Goal: Entertainment & Leisure: Consume media (video, audio)

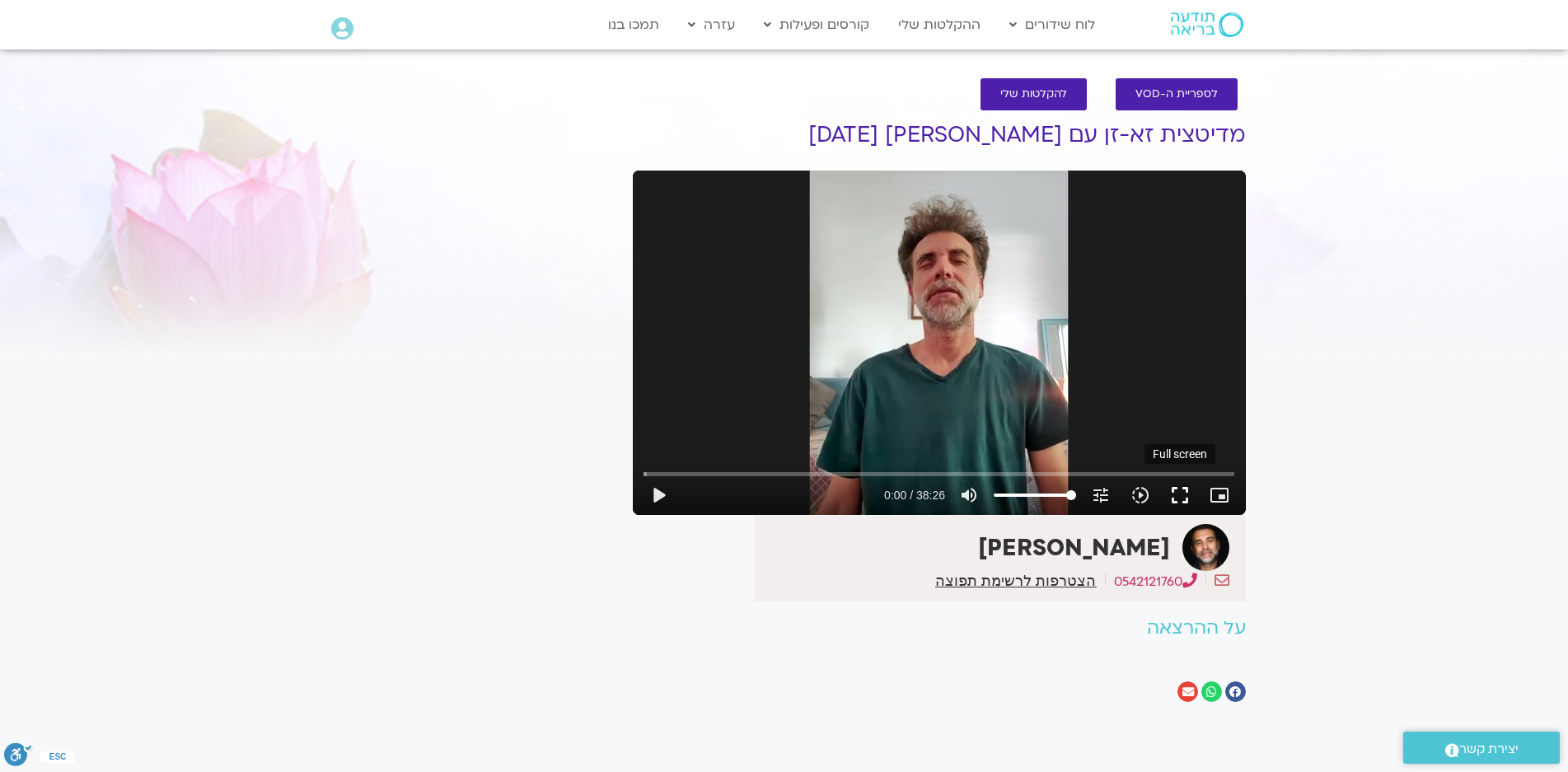
click at [1180, 494] on button "fullscreen" at bounding box center [1180, 495] width 40 height 40
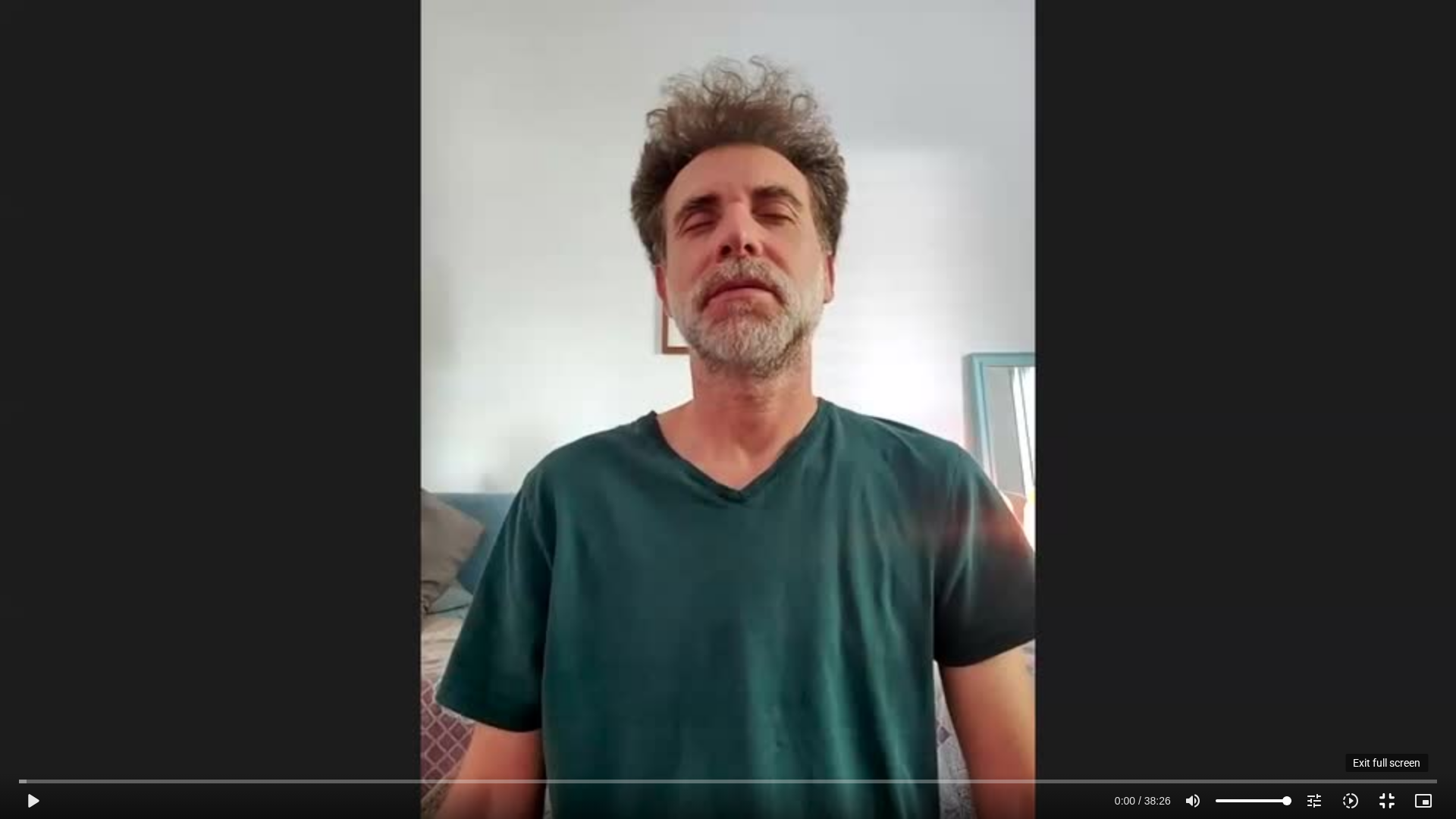
click at [1386, 709] on button "fullscreen_exit" at bounding box center [1386, 800] width 37 height 37
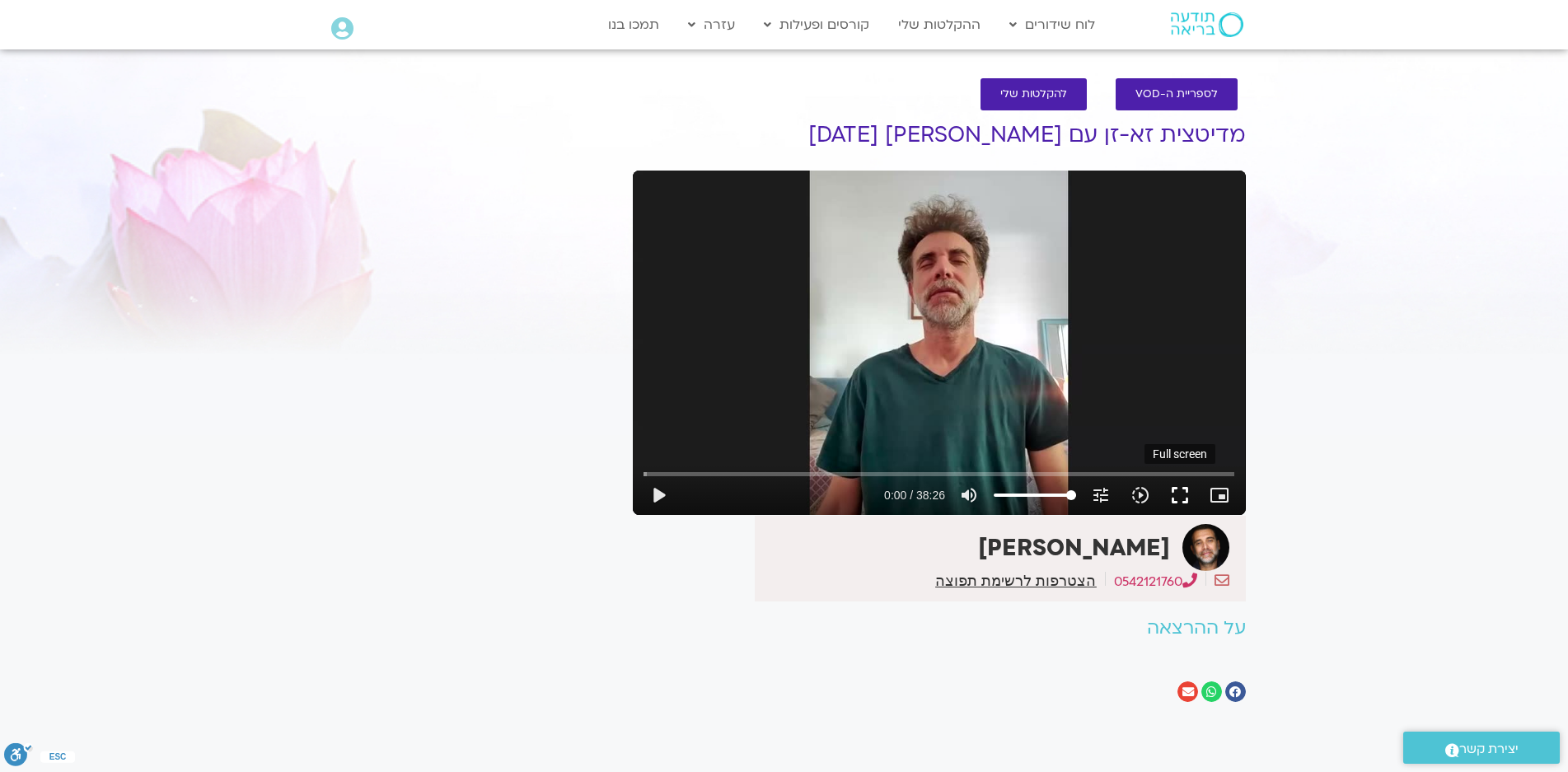
click at [1183, 488] on button "fullscreen" at bounding box center [1180, 495] width 40 height 40
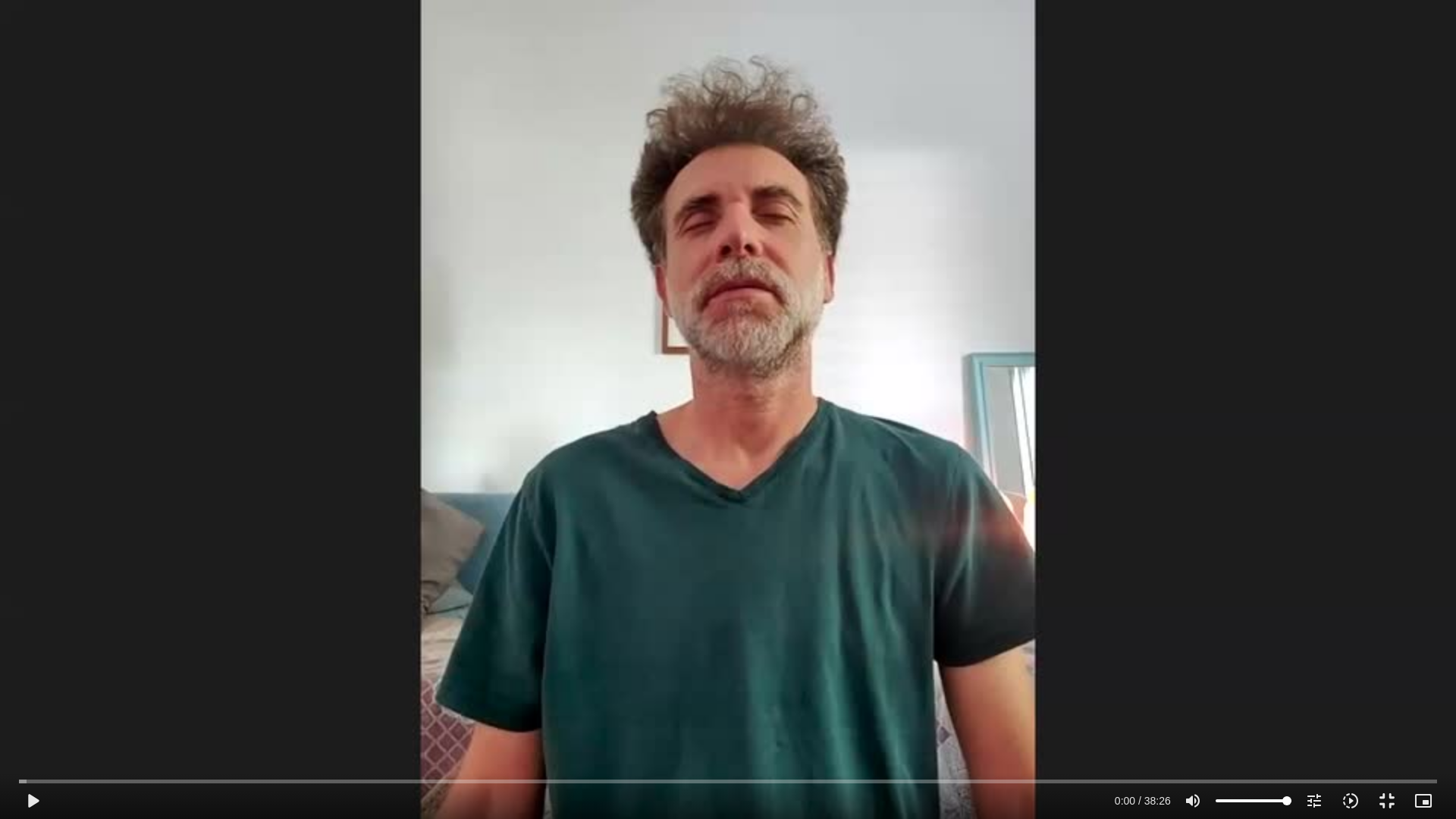
drag, startPoint x: 1037, startPoint y: 569, endPoint x: 966, endPoint y: 569, distance: 71.0
click at [1036, 566] on div "Skip Ad 35:29 play_arrow 0:00 / 38:26 volume_up Mute tune Resolution Auto 480p …" at bounding box center [728, 409] width 1456 height 819
click at [53, 709] on input "Seek" at bounding box center [727, 781] width 1418 height 9
click at [43, 709] on input "Seek" at bounding box center [727, 781] width 1418 height 9
click at [34, 709] on input "Seek" at bounding box center [727, 781] width 1418 height 9
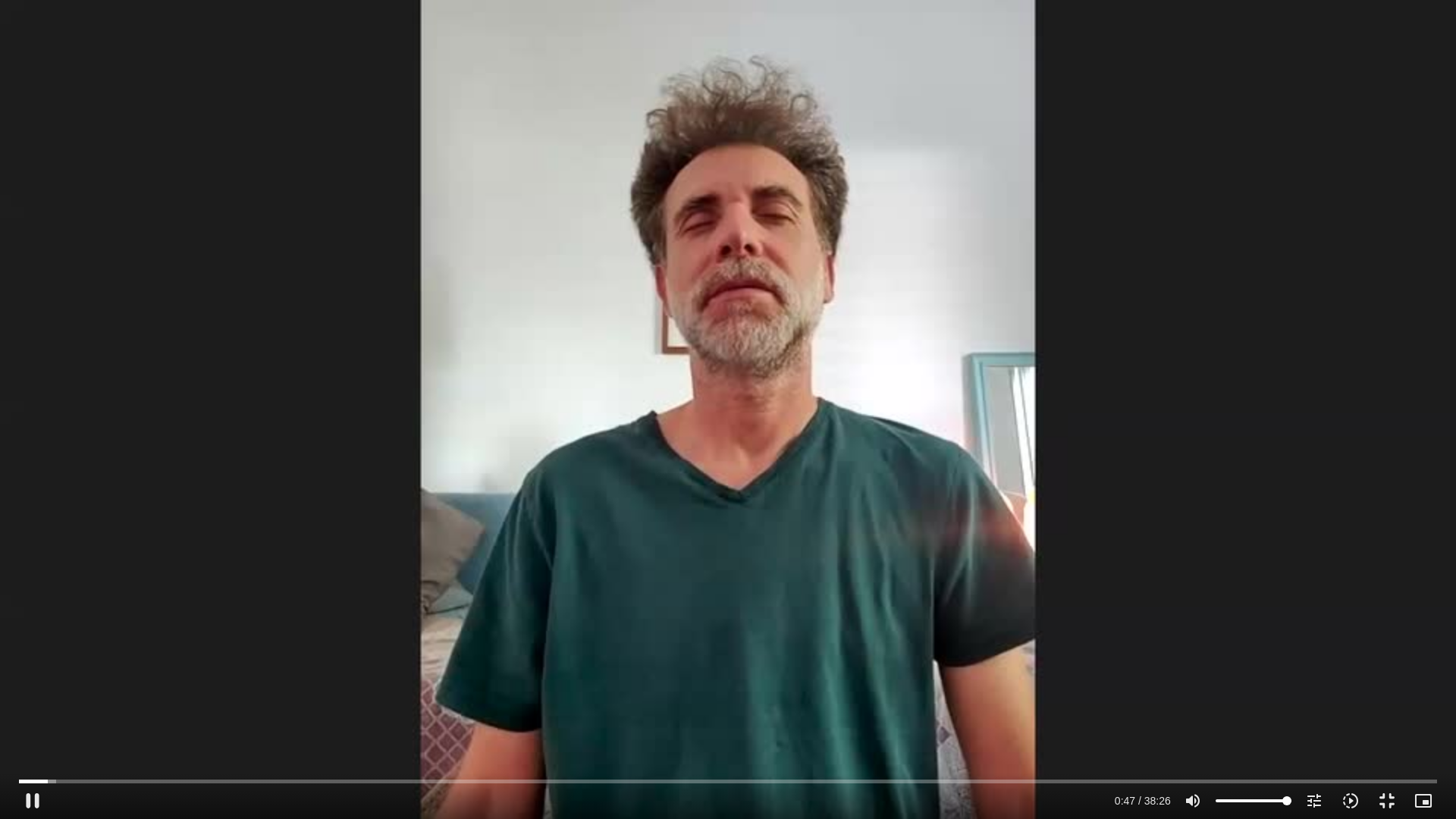
click at [418, 440] on div "Skip Ad 0:46 pause 0:47 / 38:26 volume_up Mute tune Resolution Auto 480p slow_m…" at bounding box center [728, 409] width 1456 height 819
click at [423, 439] on div "Skip Ad 0:46 play_arrow 0:47 / 38:26 volume_up Mute tune Resolution Auto 480p s…" at bounding box center [728, 409] width 1456 height 819
drag, startPoint x: 1256, startPoint y: 629, endPoint x: 1289, endPoint y: 712, distance: 89.3
click at [1258, 634] on div "Skip Ad 33:18 pause 23:28 / 38:26 volume_up Mute tune Resolution Auto 480p slow…" at bounding box center [728, 409] width 1456 height 819
type input "1408.728948"
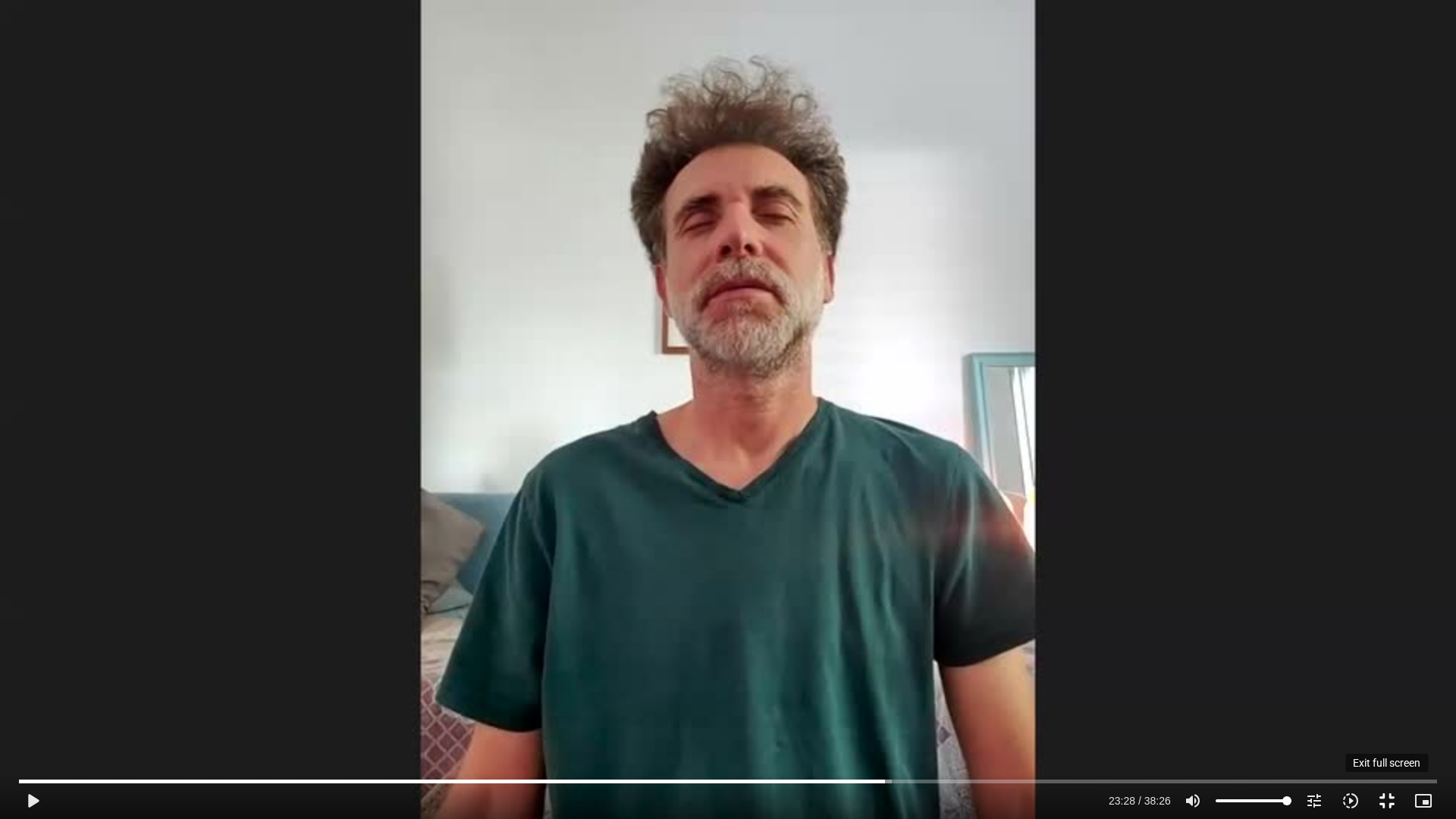
click at [1385, 709] on button "fullscreen_exit" at bounding box center [1386, 800] width 37 height 37
